Goal: Navigation & Orientation: Find specific page/section

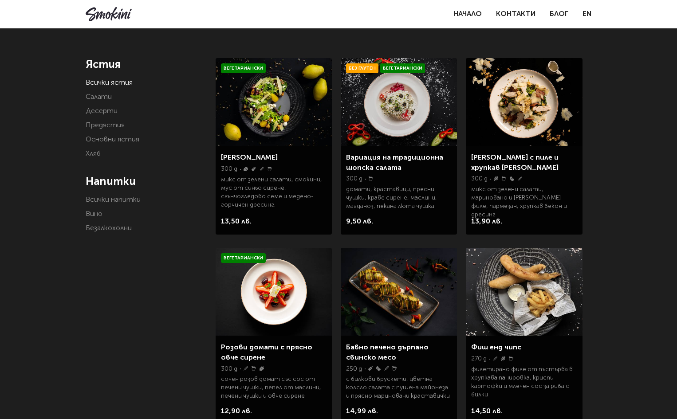
scroll to position [222, 0]
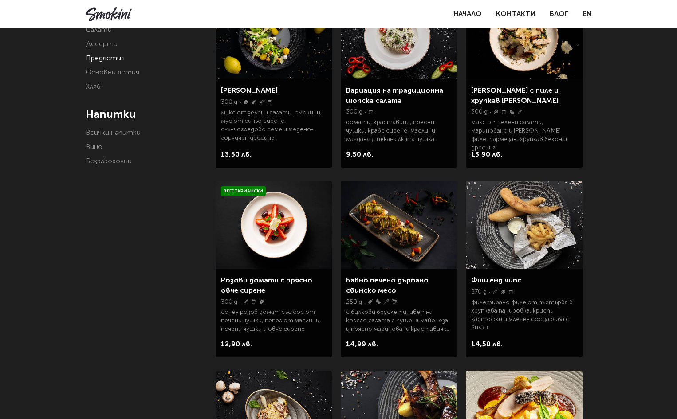
click at [107, 55] on link "Предястия" at bounding box center [105, 58] width 39 height 7
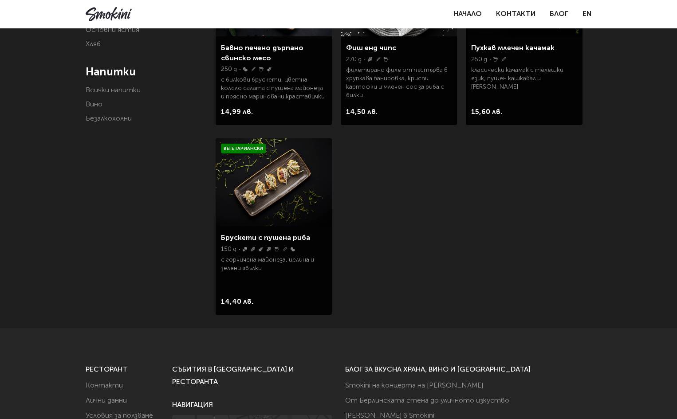
scroll to position [178, 0]
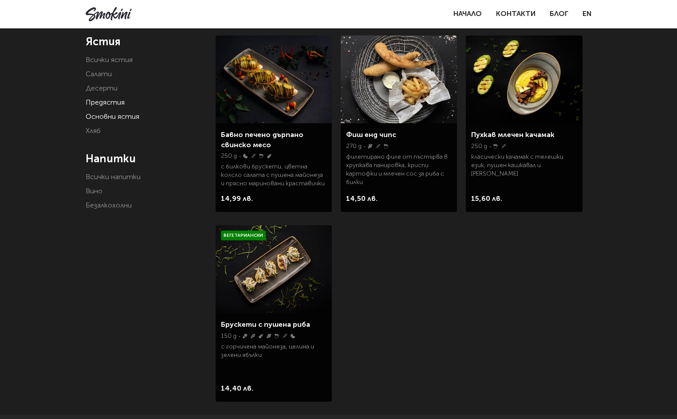
click at [117, 117] on link "Основни ястия" at bounding box center [113, 117] width 54 height 7
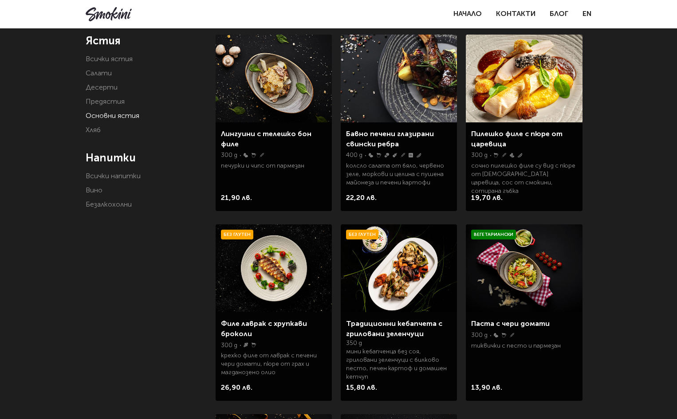
scroll to position [133, 0]
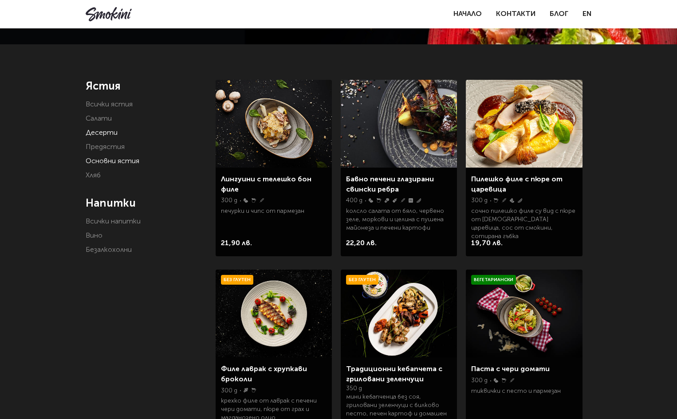
click at [96, 131] on link "Десерти" at bounding box center [102, 133] width 32 height 7
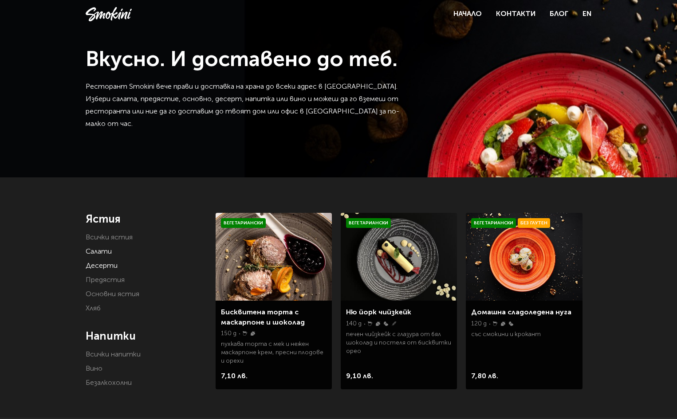
click at [103, 250] on link "Салати" at bounding box center [99, 252] width 26 height 7
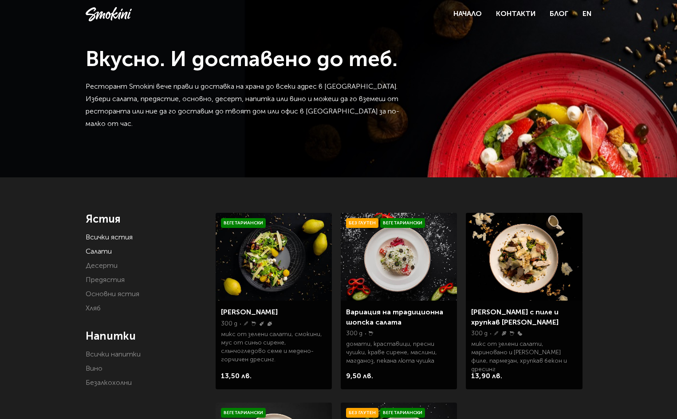
click at [119, 239] on link "Всички ястия" at bounding box center [109, 237] width 47 height 7
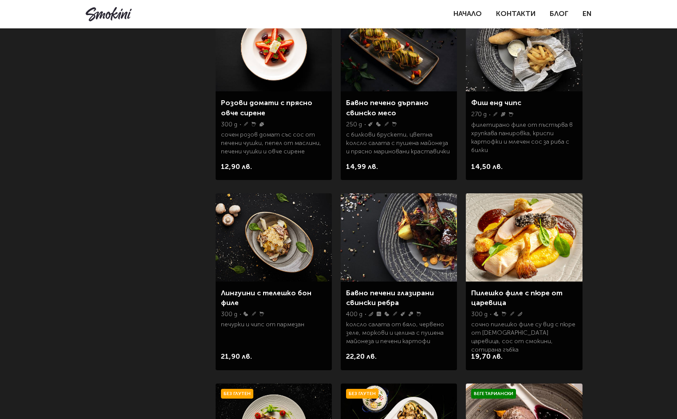
scroll to position [178, 0]
